Goal: Check status: Check status

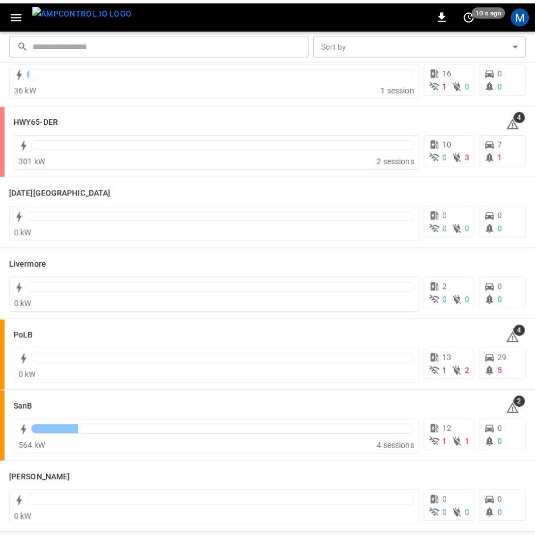
scroll to position [202, 0]
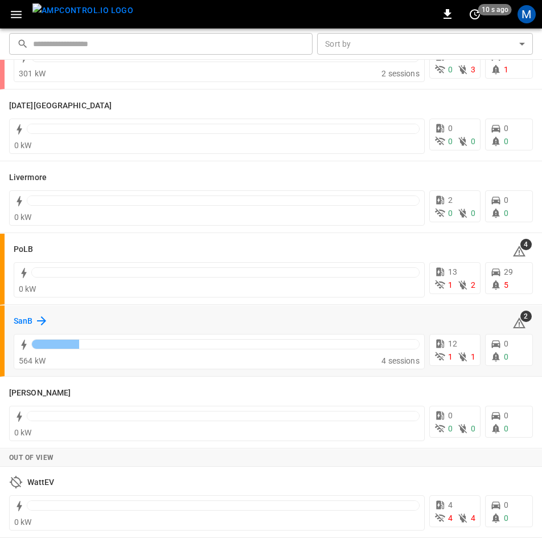
click at [19, 319] on h6 "SanB" at bounding box center [23, 321] width 19 height 13
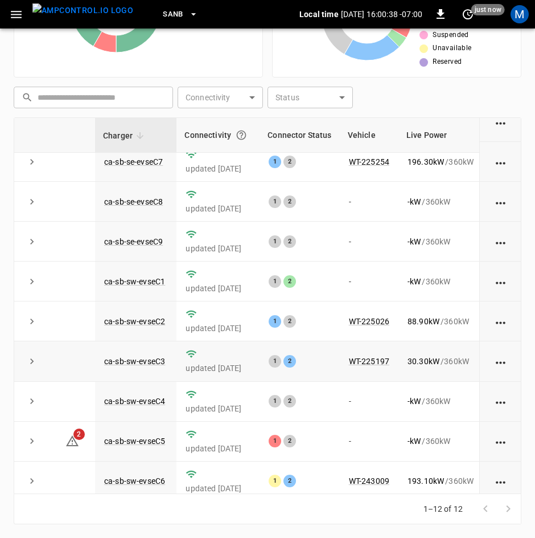
scroll to position [152, 0]
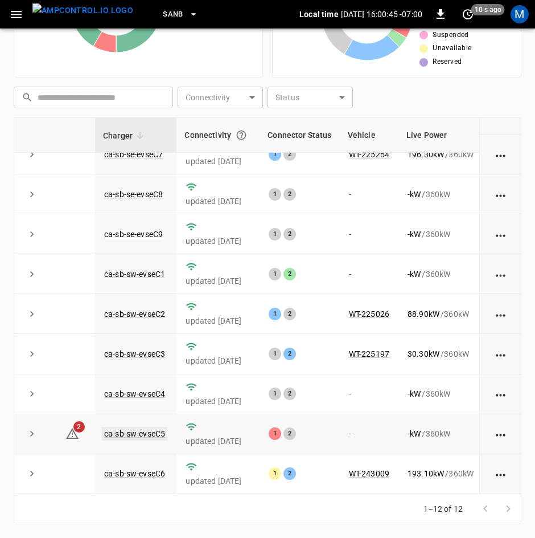
click at [161, 429] on link "ca-sb-sw-evseC5" at bounding box center [135, 434] width 66 height 14
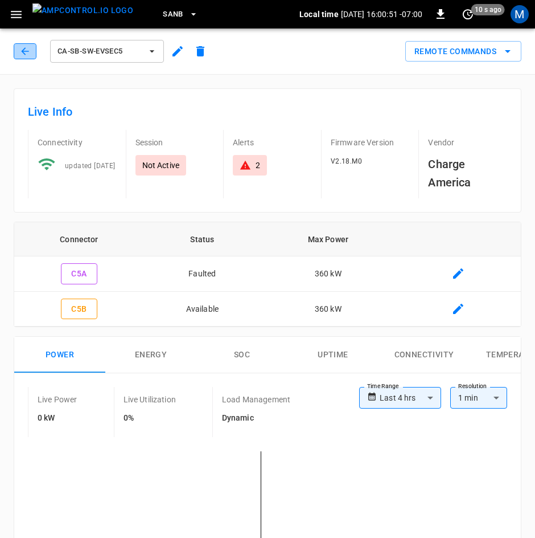
click at [24, 57] on button "button" at bounding box center [25, 51] width 23 height 16
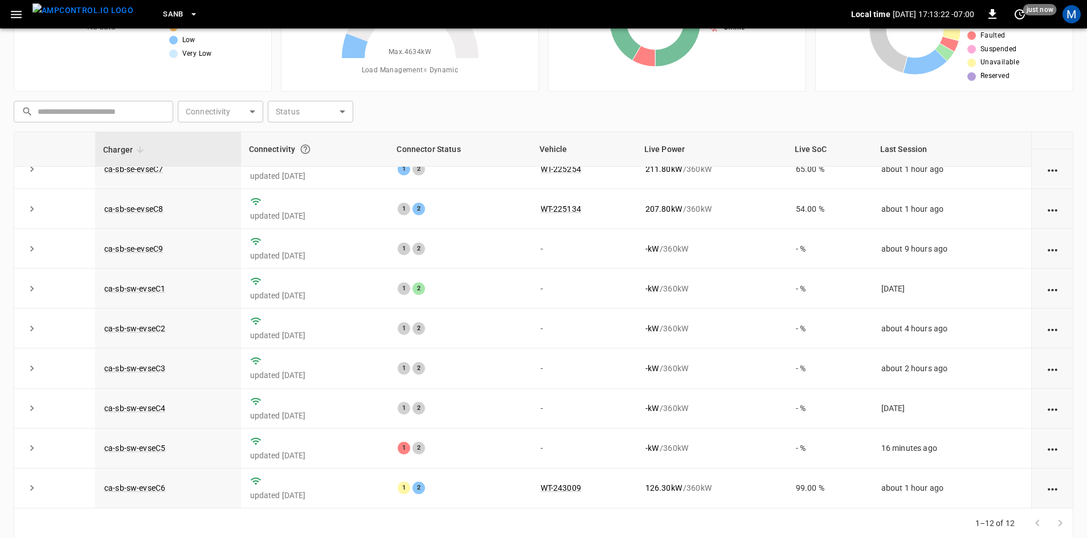
scroll to position [110, 0]
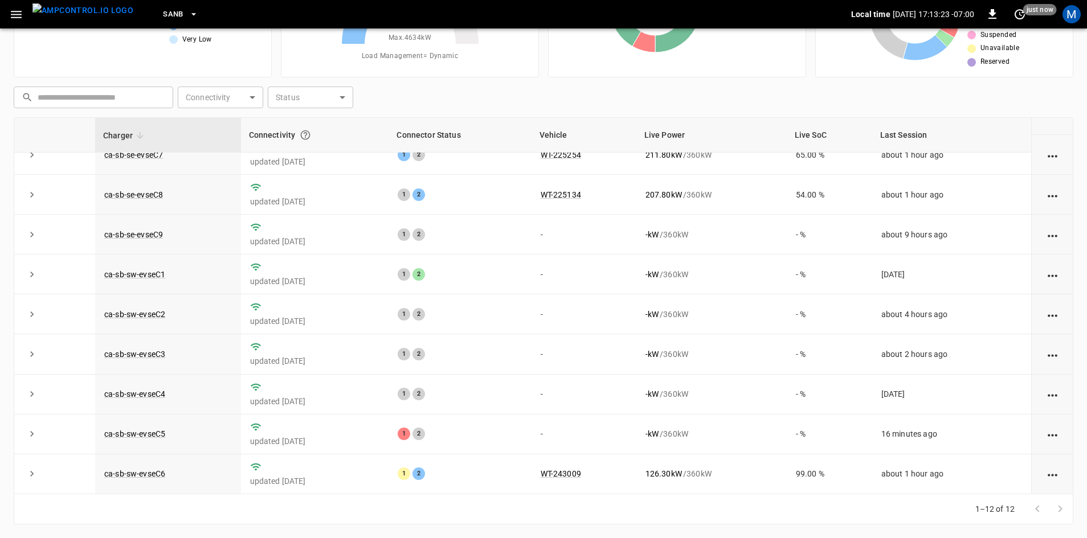
click at [235, 14] on div "SanB" at bounding box center [496, 14] width 709 height 27
drag, startPoint x: 244, startPoint y: 32, endPoint x: 239, endPoint y: 36, distance: 6.2
